Goal: Task Accomplishment & Management: Use online tool/utility

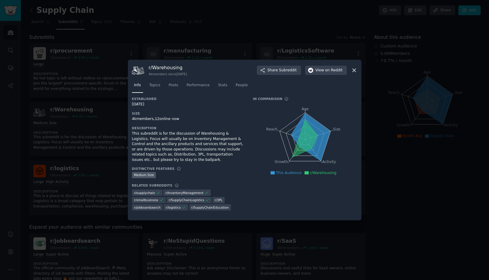
click at [357, 69] on icon at bounding box center [354, 70] width 6 height 6
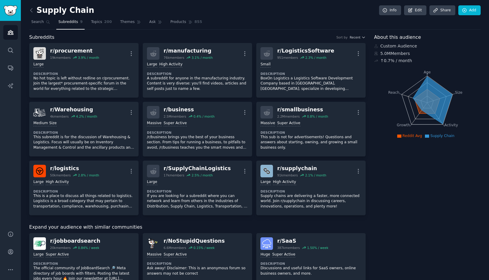
click at [482, 8] on div "Supply Chain Info Edit Share Add Search Subreddits 9 Topics 200 Themes Ask Prod…" at bounding box center [255, 260] width 469 height 521
click at [472, 8] on link "Add" at bounding box center [470, 10] width 22 height 10
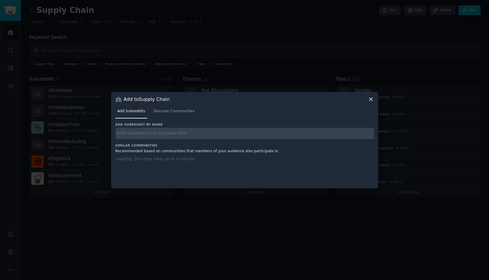
click at [236, 131] on input "text" at bounding box center [244, 134] width 259 height 12
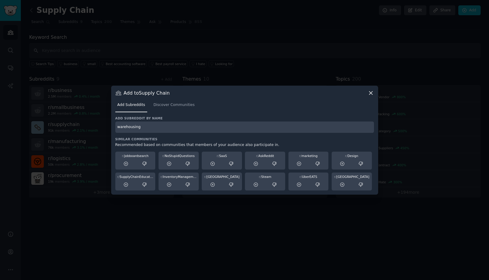
type input "warehousing"
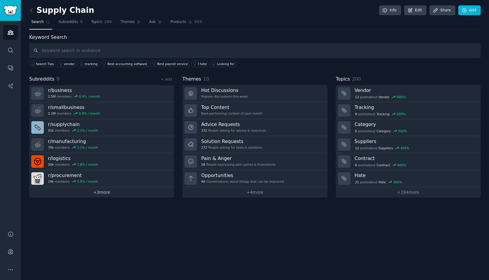
click at [116, 193] on link "+ 3 more" at bounding box center [101, 192] width 145 height 10
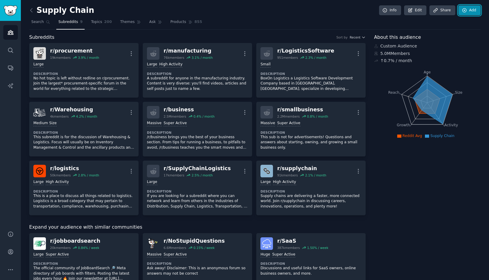
click at [469, 7] on link "Add" at bounding box center [470, 10] width 22 height 10
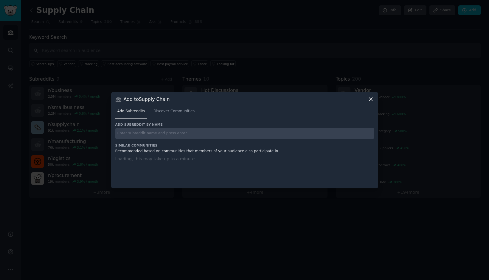
click at [223, 135] on input "text" at bounding box center [244, 134] width 259 height 12
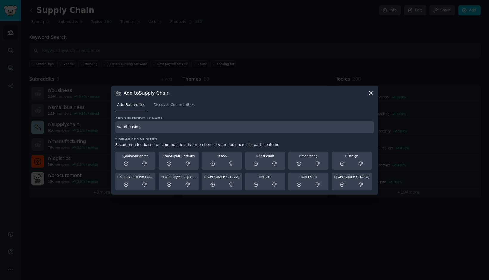
click at [159, 130] on input "warehousing" at bounding box center [244, 127] width 259 height 12
type input "warehousing"
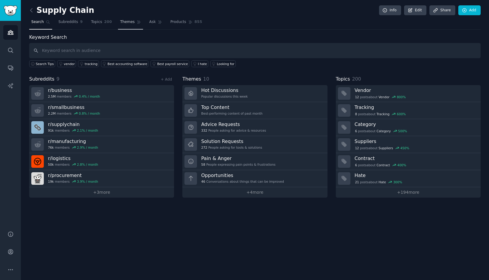
click at [125, 23] on span "Themes" at bounding box center [127, 21] width 15 height 5
